Goal: Navigation & Orientation: Find specific page/section

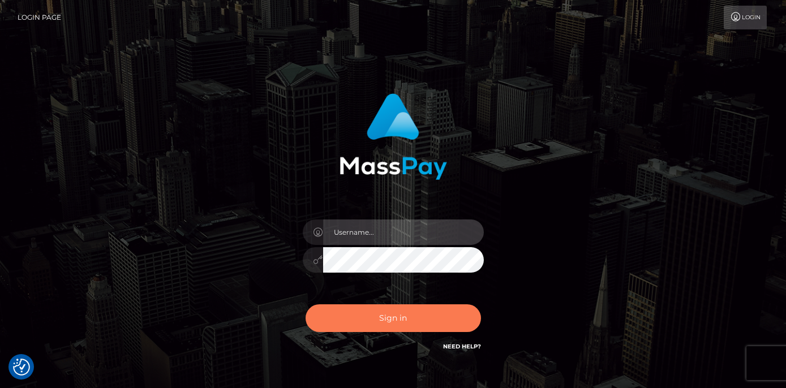
type input "duncan logie"
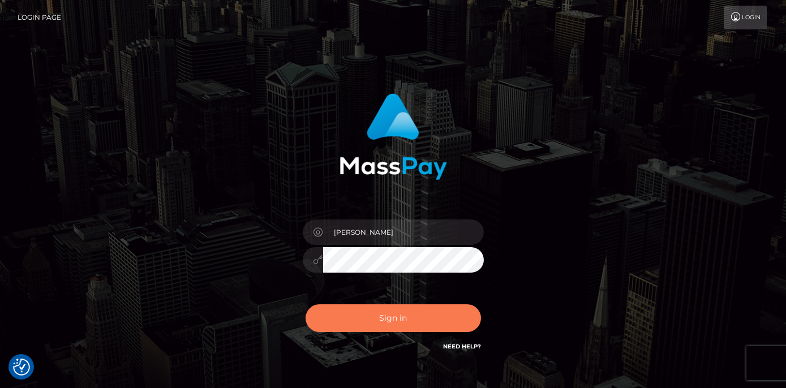
click at [397, 319] on button "Sign in" at bounding box center [393, 318] width 175 height 28
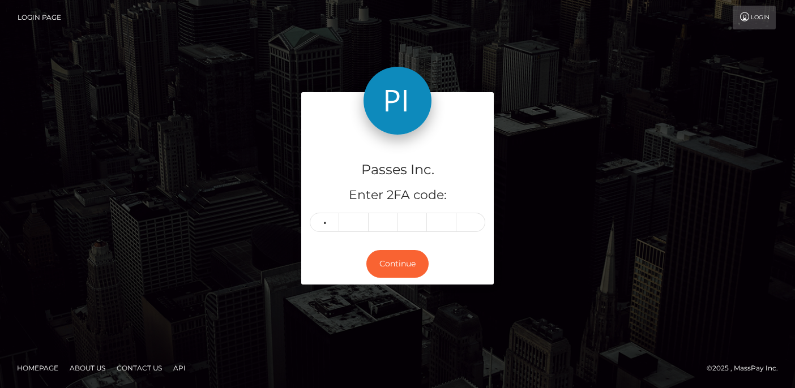
type input "3"
type input "7"
type input "9"
type input "1"
type input "5"
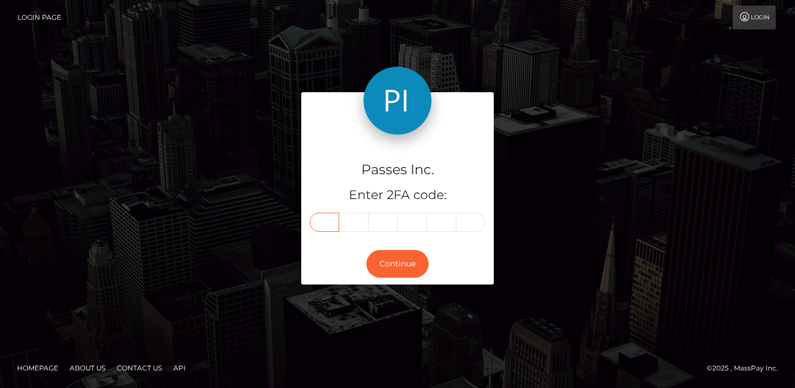
type input "3"
type input "7"
type input "9"
type input "1"
type input "2"
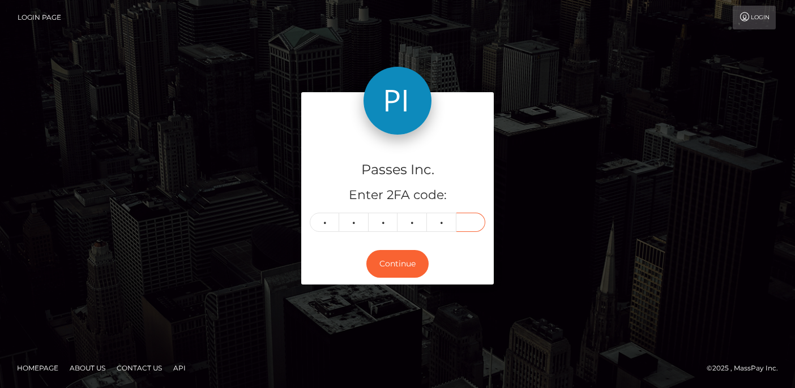
type input "5"
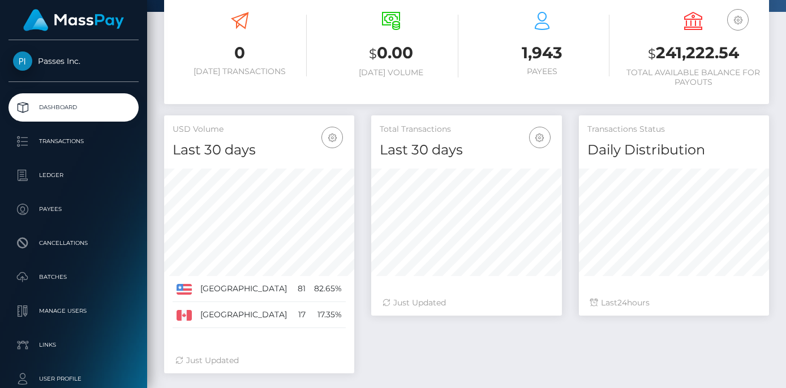
scroll to position [208, 0]
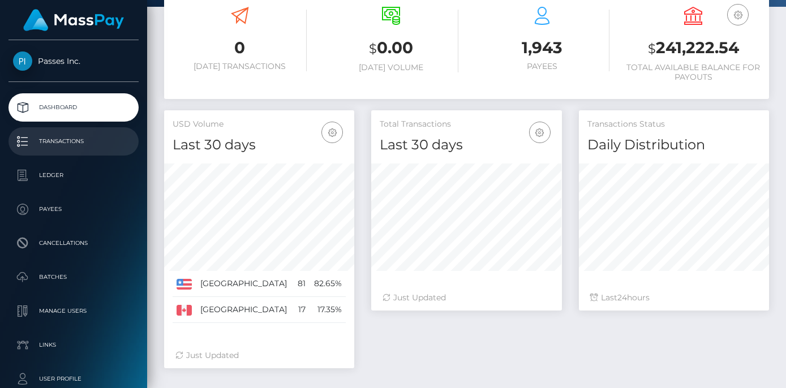
click at [70, 142] on p "Transactions" at bounding box center [73, 141] width 121 height 17
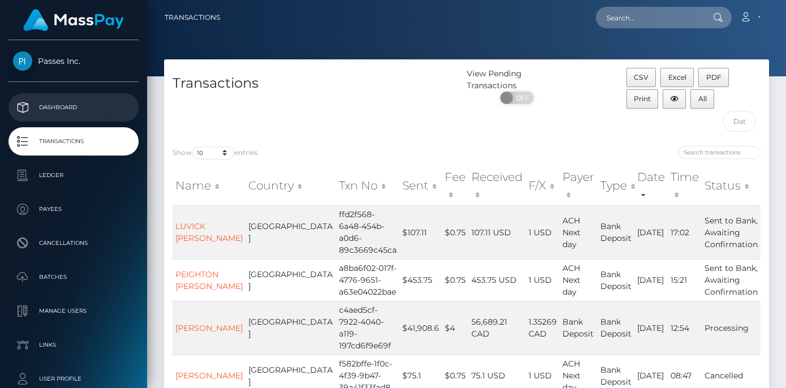
click at [55, 102] on p "Dashboard" at bounding box center [73, 107] width 121 height 17
